Goal: Information Seeking & Learning: Learn about a topic

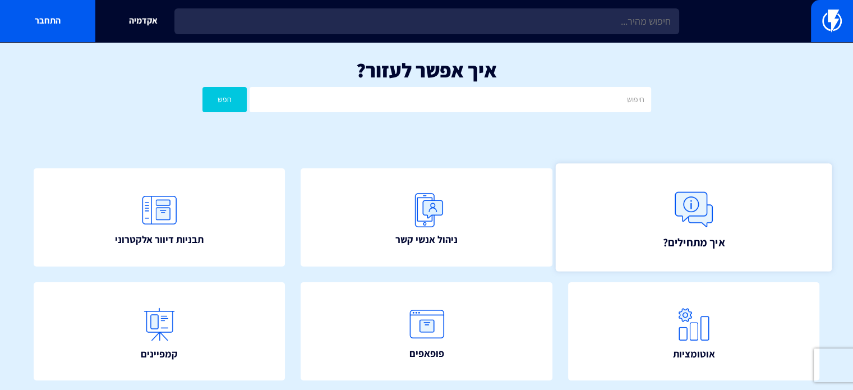
click at [661, 204] on link "איך מתחילים?" at bounding box center [693, 217] width 277 height 108
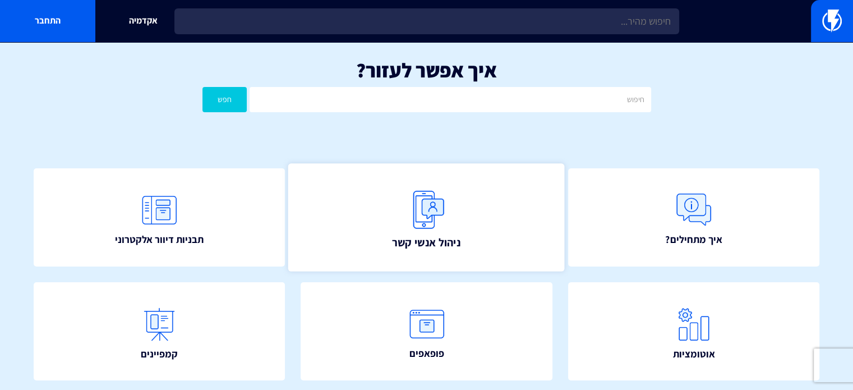
click at [459, 246] on span "ניהול אנשי קשר" at bounding box center [426, 242] width 68 height 16
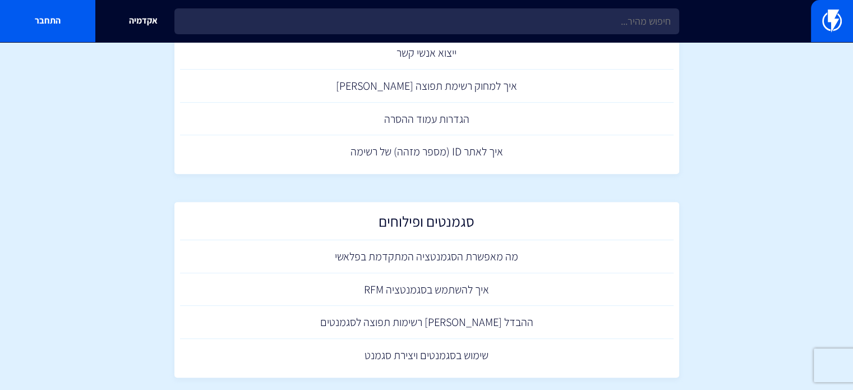
scroll to position [555, 0]
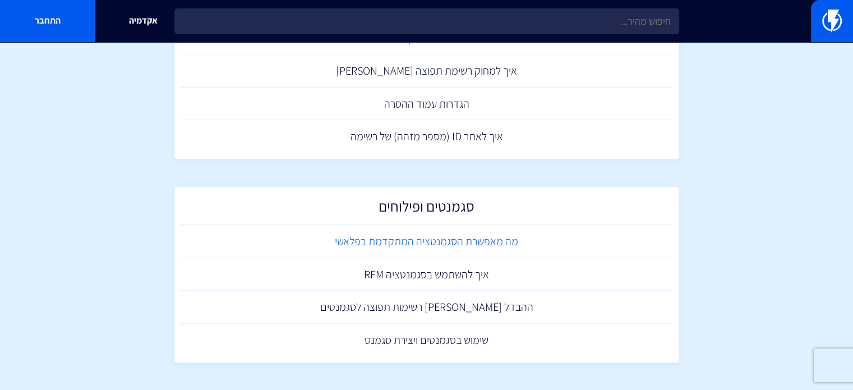
click at [472, 242] on link "מה מאפשרת הסגמנטציה המתקדמת בפלאשי" at bounding box center [427, 241] width 494 height 33
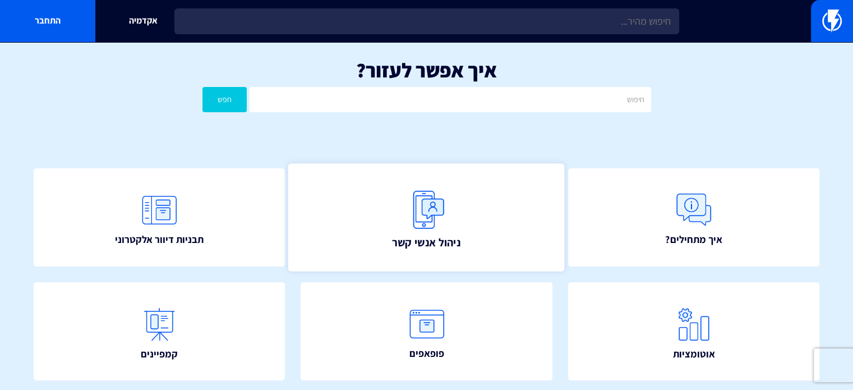
click at [467, 211] on link "ניהול אנשי קשר" at bounding box center [426, 217] width 277 height 108
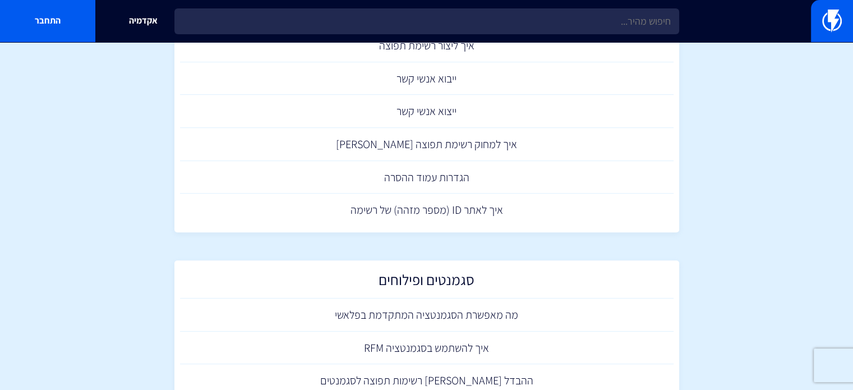
scroll to position [555, 0]
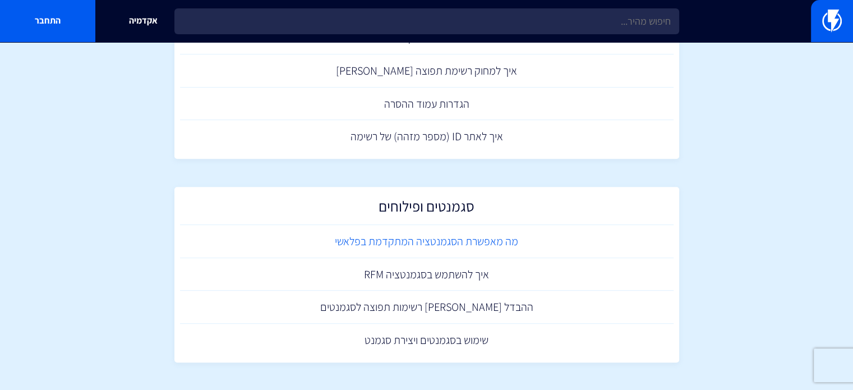
click at [467, 239] on link "מה מאפשרת הסגמנטציה המתקדמת בפלאשי" at bounding box center [427, 241] width 494 height 33
